Goal: Task Accomplishment & Management: Complete application form

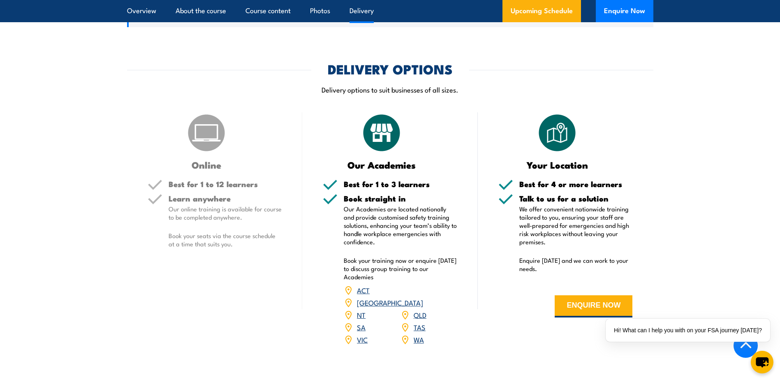
scroll to position [1280, 0]
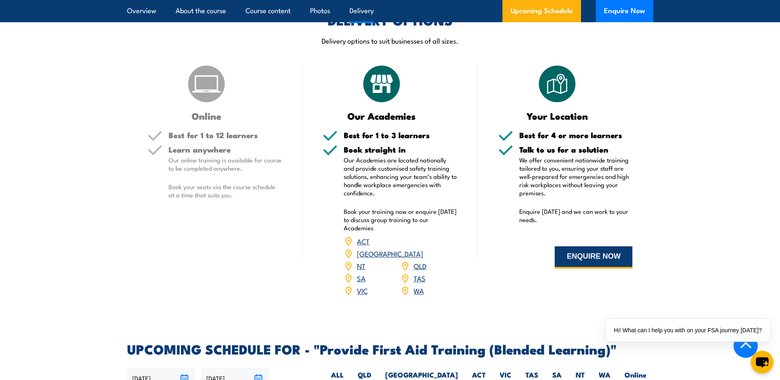
click at [583, 268] on button "ENQUIRE NOW" at bounding box center [594, 257] width 78 height 22
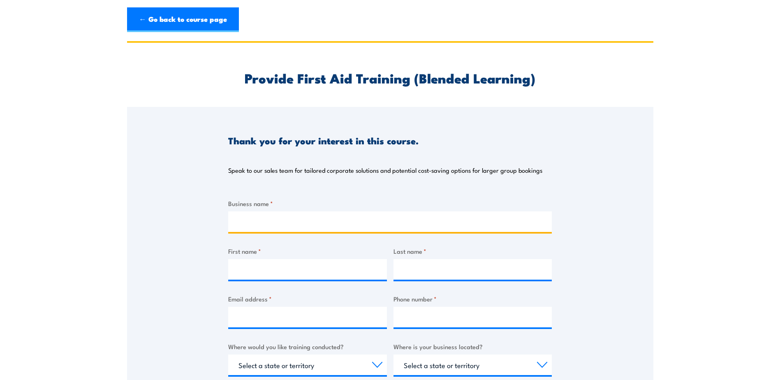
click at [275, 220] on input "Business name *" at bounding box center [390, 221] width 324 height 21
type input "N/A (multi dis)"
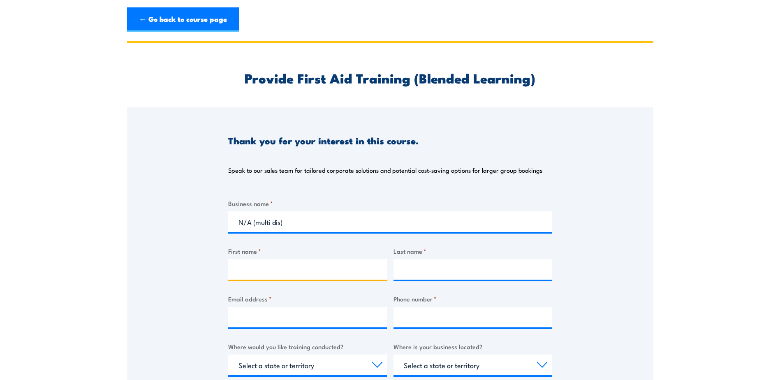
click at [280, 265] on input "First name *" at bounding box center [307, 269] width 159 height 21
type input "[PERSON_NAME]"
type input "[MEDICAL_DATA][PERSON_NAME][EMAIL_ADDRESS][DOMAIN_NAME]"
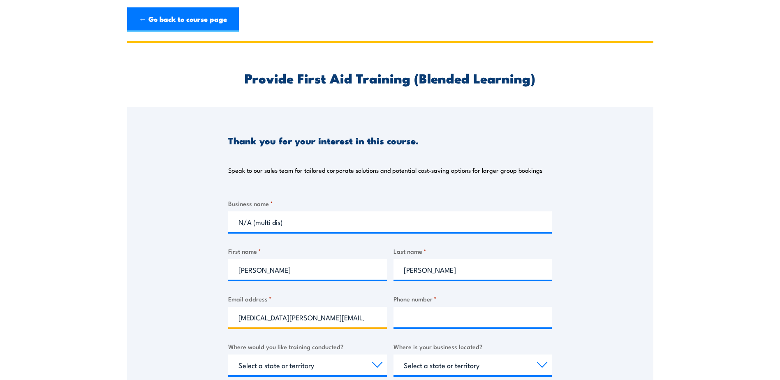
type input "0499099525"
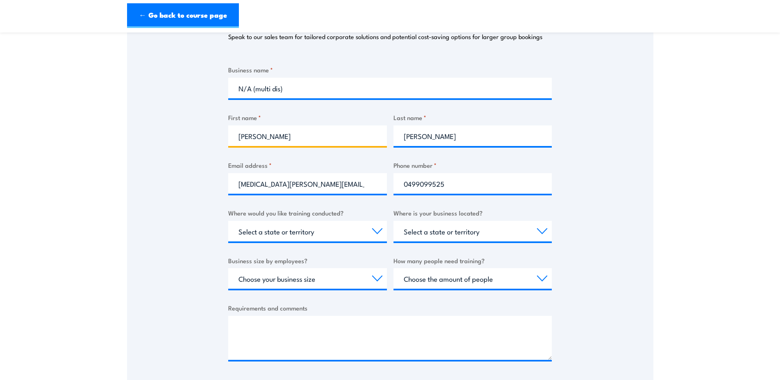
scroll to position [163, 0]
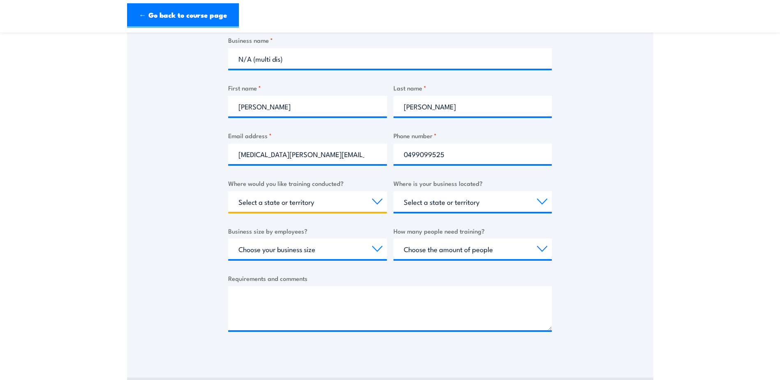
click at [287, 204] on select "Select a state or territory Nationally - multiple locations [GEOGRAPHIC_DATA] […" at bounding box center [307, 201] width 159 height 21
select select "VIC"
click at [228, 191] on select "Select a state or territory Nationally - multiple locations [GEOGRAPHIC_DATA] […" at bounding box center [307, 201] width 159 height 21
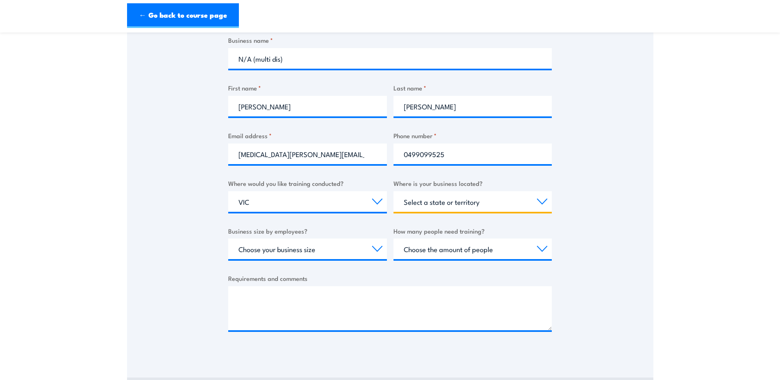
click at [443, 204] on select "Select a state or territory [GEOGRAPHIC_DATA] [GEOGRAPHIC_DATA] [GEOGRAPHIC_DAT…" at bounding box center [472, 201] width 159 height 21
select select "VIC"
click at [393, 191] on select "Select a state or territory [GEOGRAPHIC_DATA] [GEOGRAPHIC_DATA] [GEOGRAPHIC_DAT…" at bounding box center [472, 201] width 159 height 21
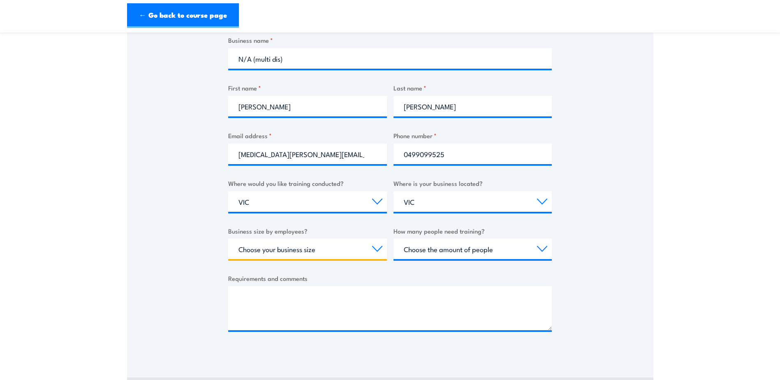
click at [357, 246] on select "Choose your business size 1 to 19 20 to 199 200+" at bounding box center [307, 248] width 159 height 21
select select "1 to 19"
click at [228, 238] on select "Choose your business size 1 to 19 20 to 199 200+" at bounding box center [307, 248] width 159 height 21
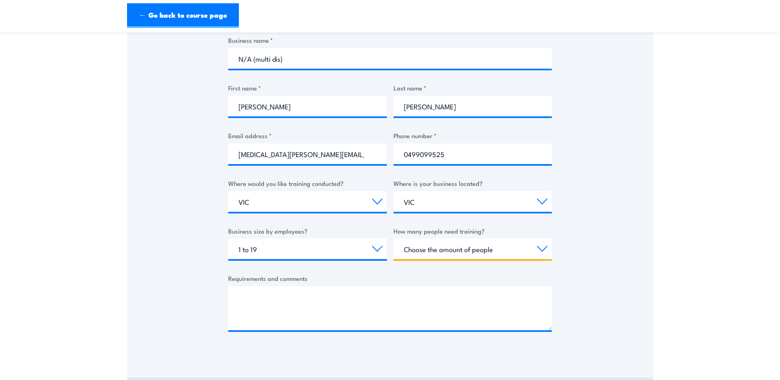
click at [462, 247] on select "Choose the amount of people 1 to 4 5 to 19 20+" at bounding box center [472, 248] width 159 height 21
select select "5 to 19"
click at [393, 238] on select "Choose the amount of people 1 to 4 5 to 19 20+" at bounding box center [472, 248] width 159 height 21
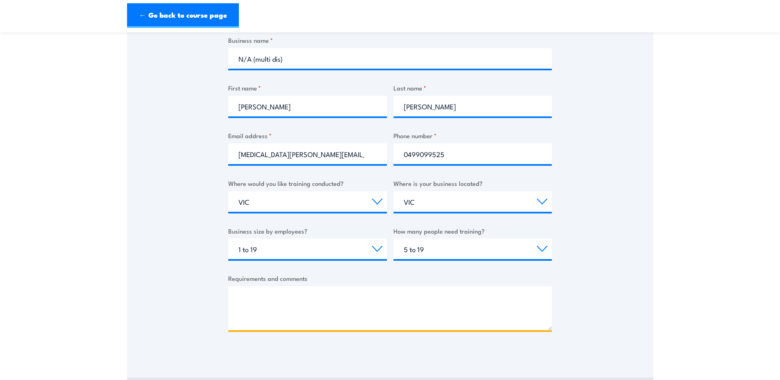
click at [324, 308] on textarea "Requirements and comments" at bounding box center [390, 308] width 324 height 44
paste textarea "Please provide quote for onsite training - First aid course for 10 ppl in [GEOG…"
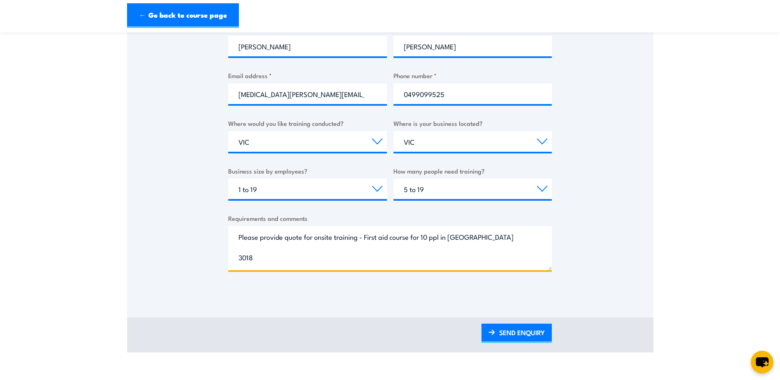
scroll to position [228, 0]
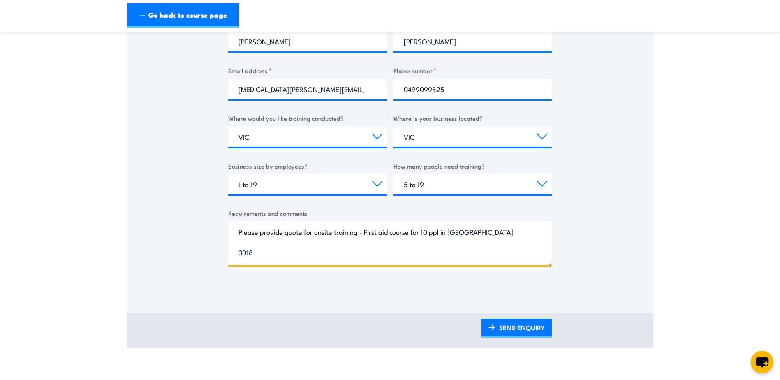
click at [358, 232] on textarea "Please provide quote for onsite training - First aid course for 10 ppl in [GEOG…" at bounding box center [390, 243] width 324 height 44
drag, startPoint x: 531, startPoint y: 237, endPoint x: 235, endPoint y: 227, distance: 295.7
click at [239, 227] on textarea "Please provide quote for onsite training on [DATE] - First aid course for 10 pp…" at bounding box center [390, 243] width 324 height 44
type textarea "Please provide quote for onsite training on [DATE] - First aid course for 10 pp…"
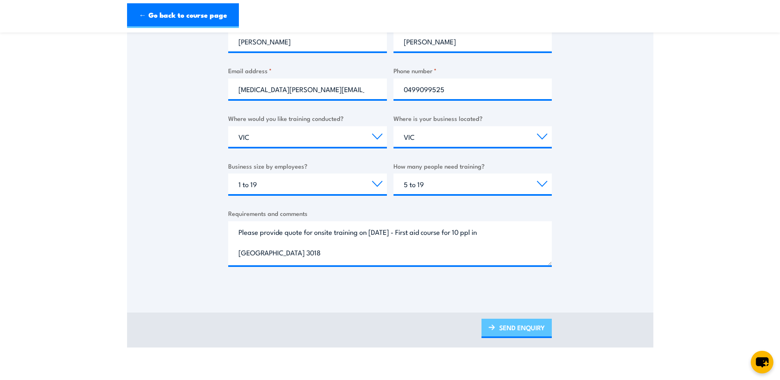
drag, startPoint x: 536, startPoint y: 324, endPoint x: 522, endPoint y: 319, distance: 15.7
click at [535, 325] on link "SEND ENQUIRY" at bounding box center [516, 328] width 70 height 19
click at [507, 329] on link "SEND ENQUIRY" at bounding box center [516, 328] width 70 height 19
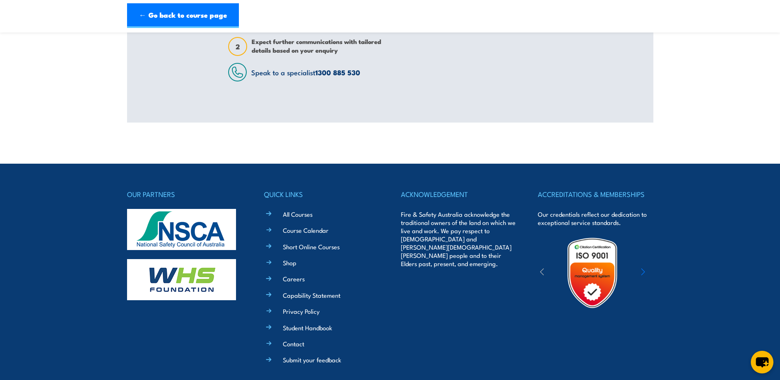
scroll to position [0, 0]
